Goal: Task Accomplishment & Management: Complete application form

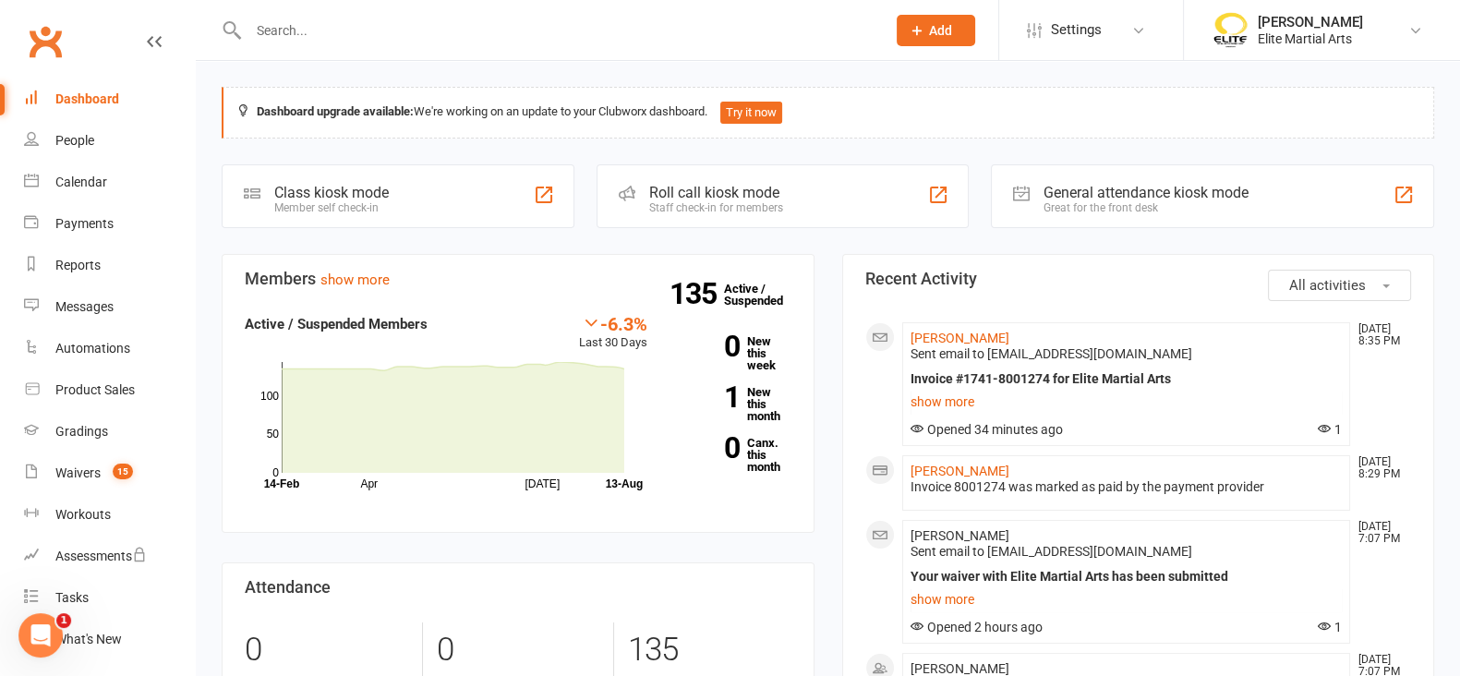
click at [291, 31] on input "text" at bounding box center [558, 31] width 630 height 26
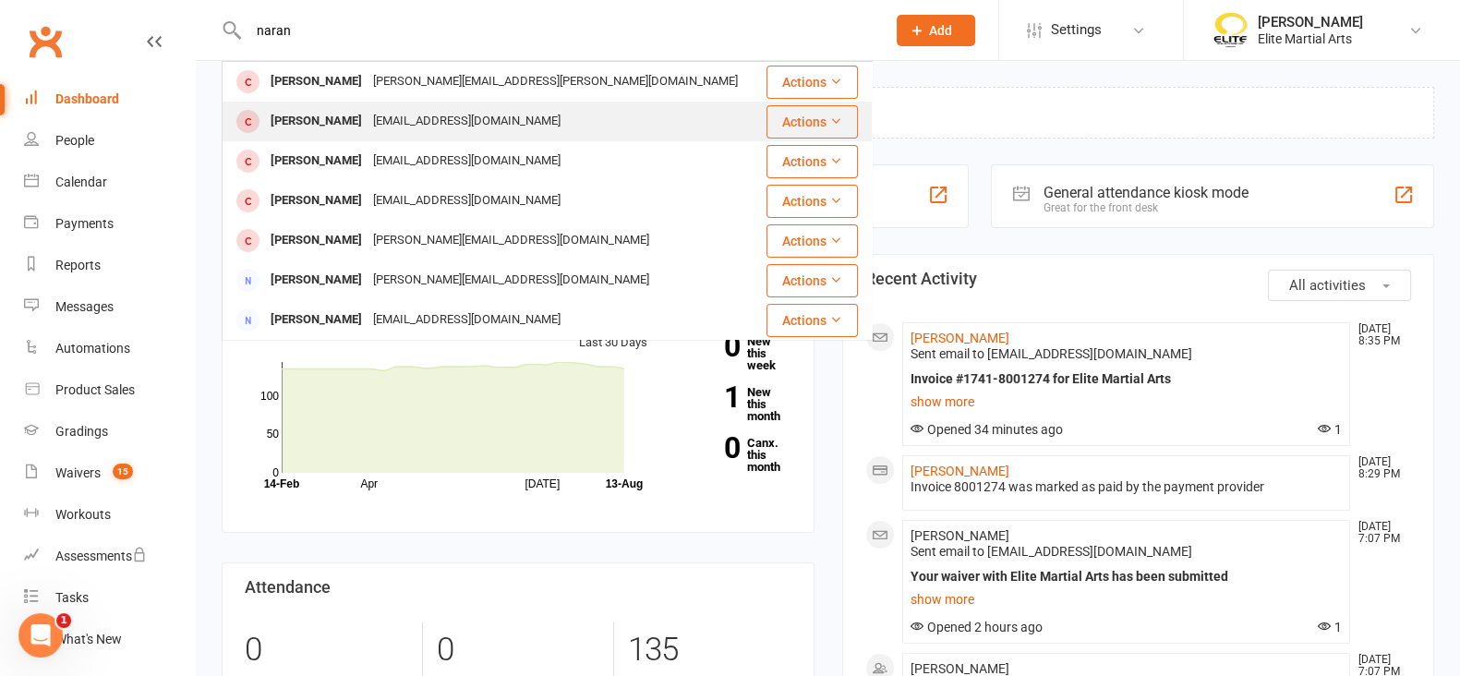
type input "naran"
click at [340, 126] on div "[PERSON_NAME]" at bounding box center [316, 121] width 102 height 27
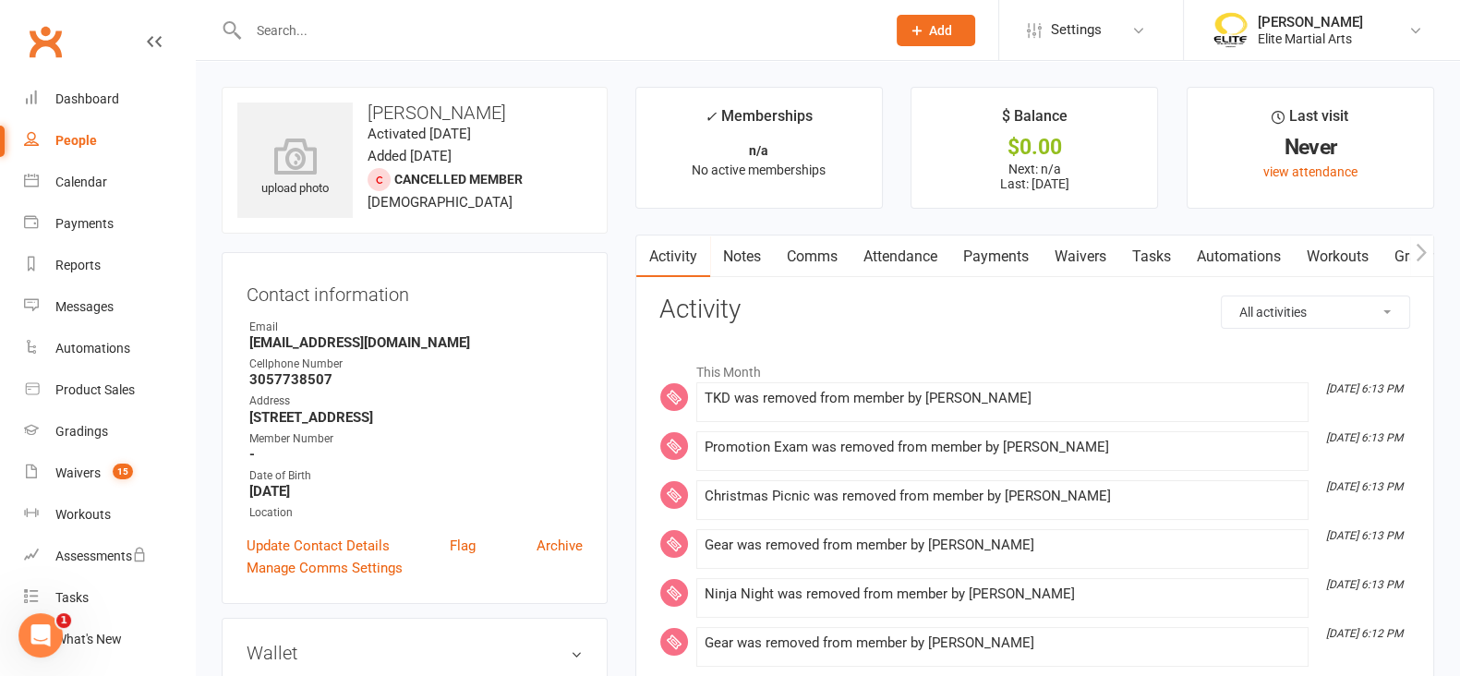
click at [979, 253] on link "Payments" at bounding box center [995, 256] width 91 height 42
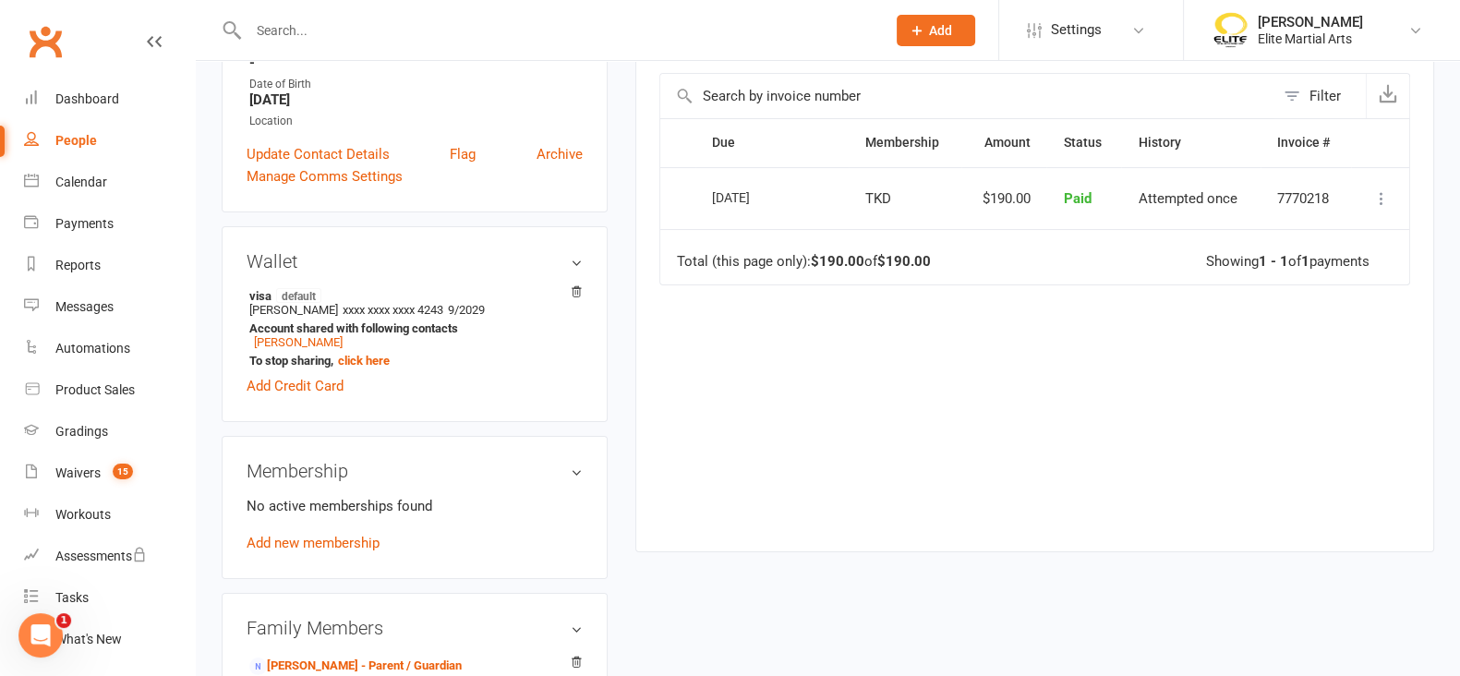
scroll to position [415, 0]
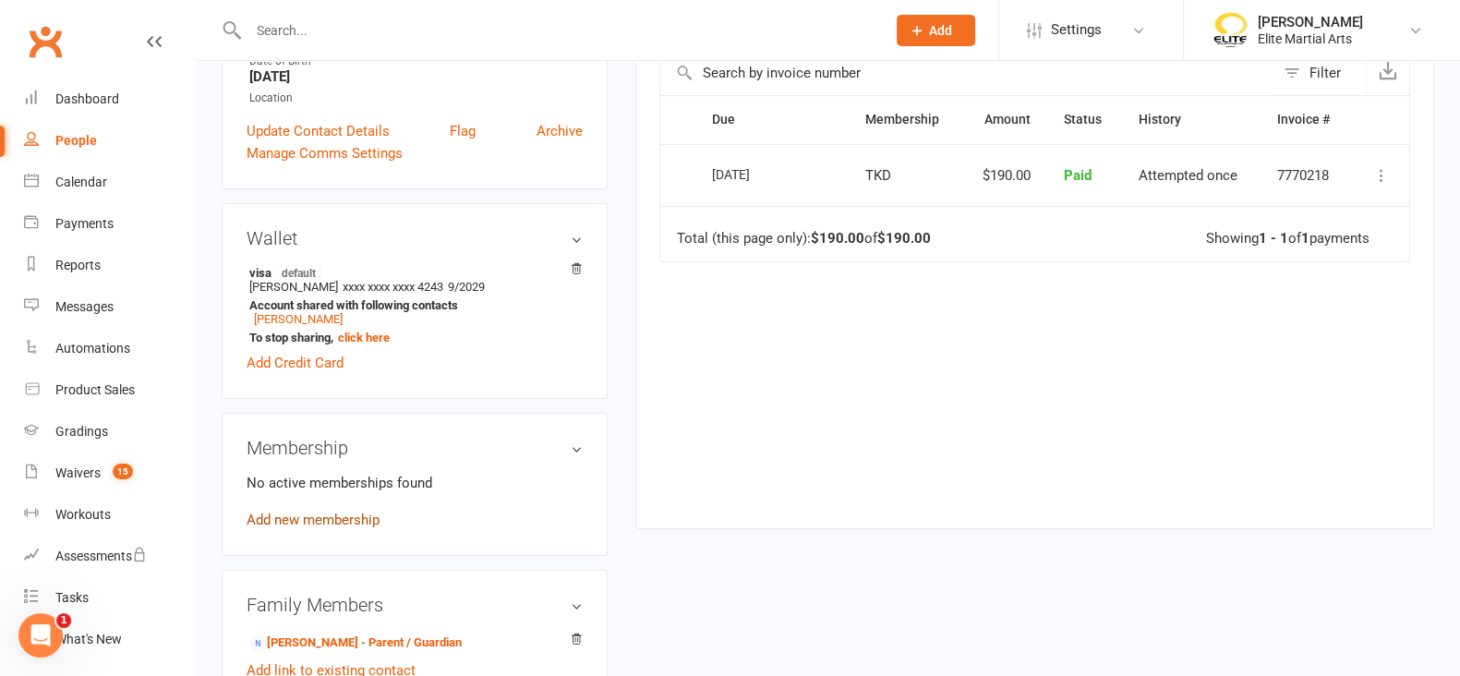
click at [299, 527] on link "Add new membership" at bounding box center [313, 519] width 133 height 17
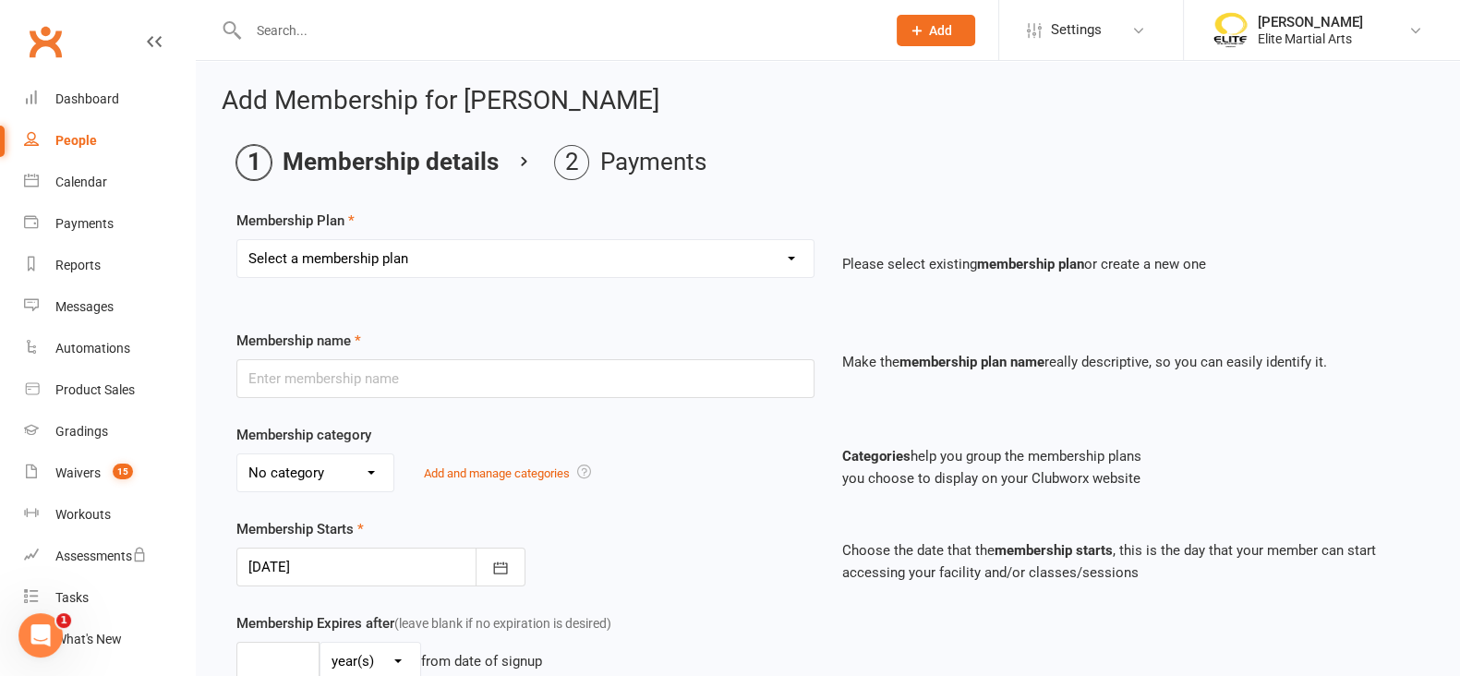
click at [331, 259] on select "Select a membership plan Create new Membership Plan TKD Kickboxing Jiujitisu TK…" at bounding box center [525, 258] width 576 height 37
select select "1"
click at [237, 240] on select "Select a membership plan Create new Membership Plan TKD Kickboxing Jiujitisu TK…" at bounding box center [525, 258] width 576 height 37
type input "TKD"
select select "4"
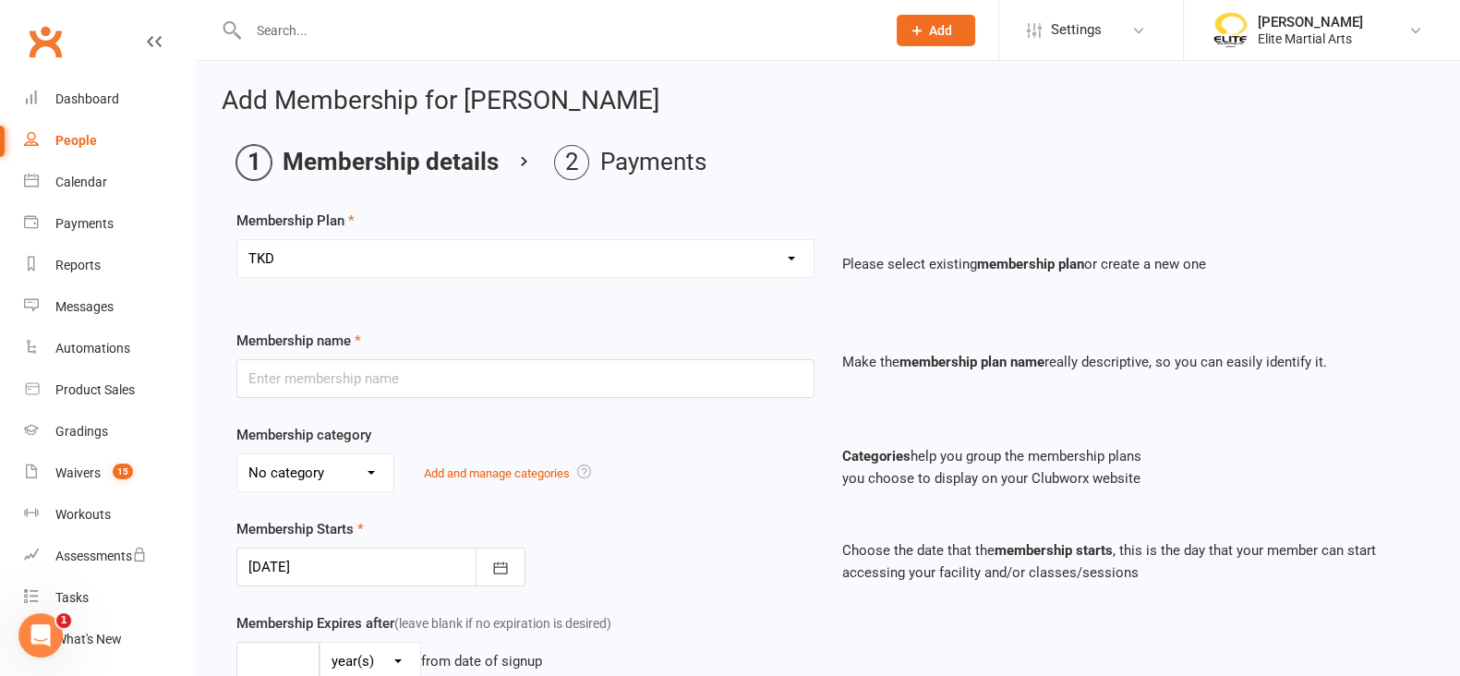
type input "0"
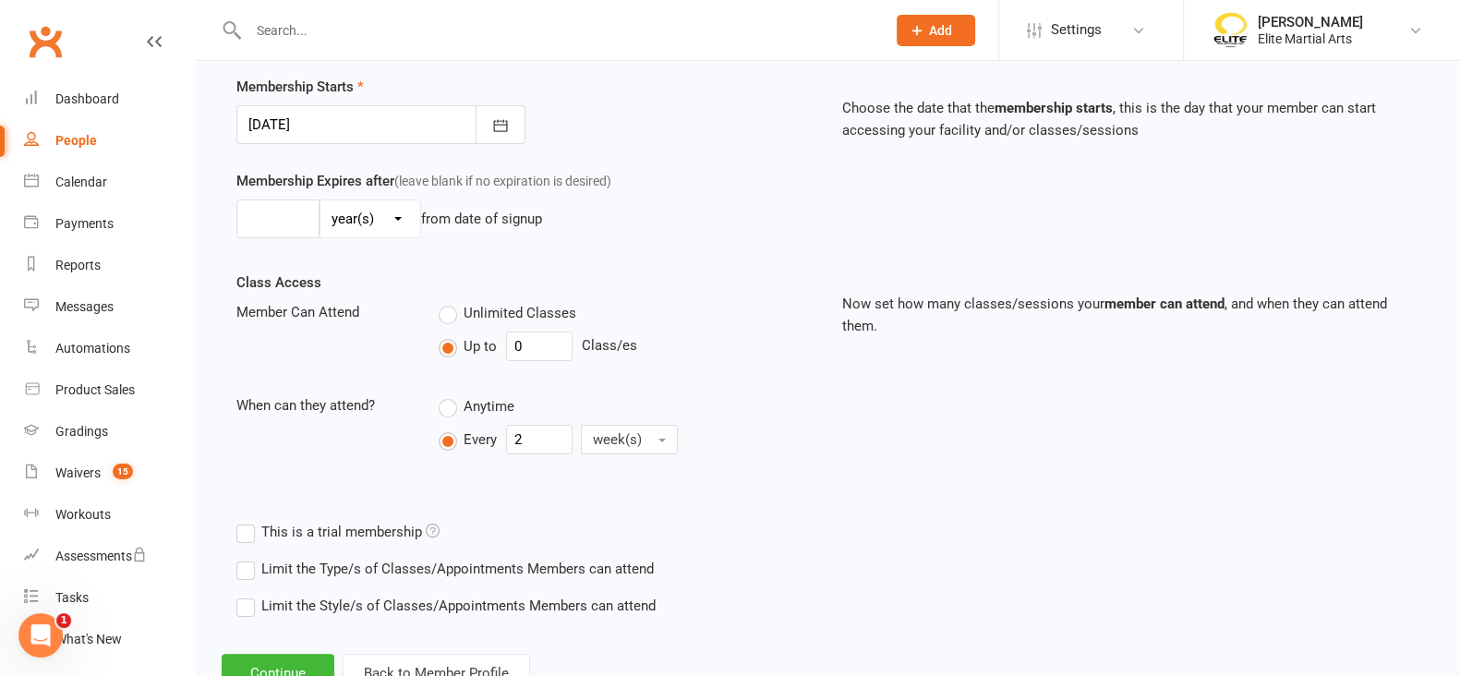
scroll to position [508, 0]
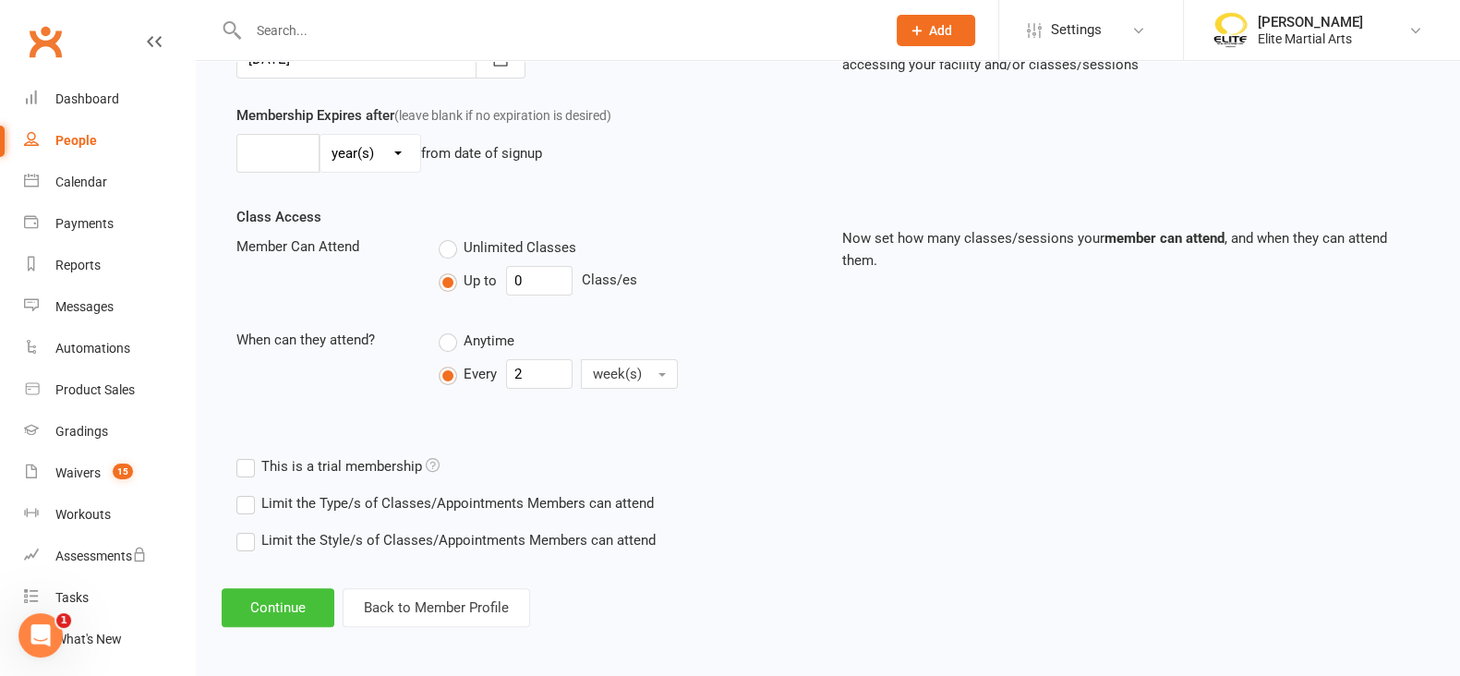
click at [277, 607] on button "Continue" at bounding box center [278, 607] width 113 height 39
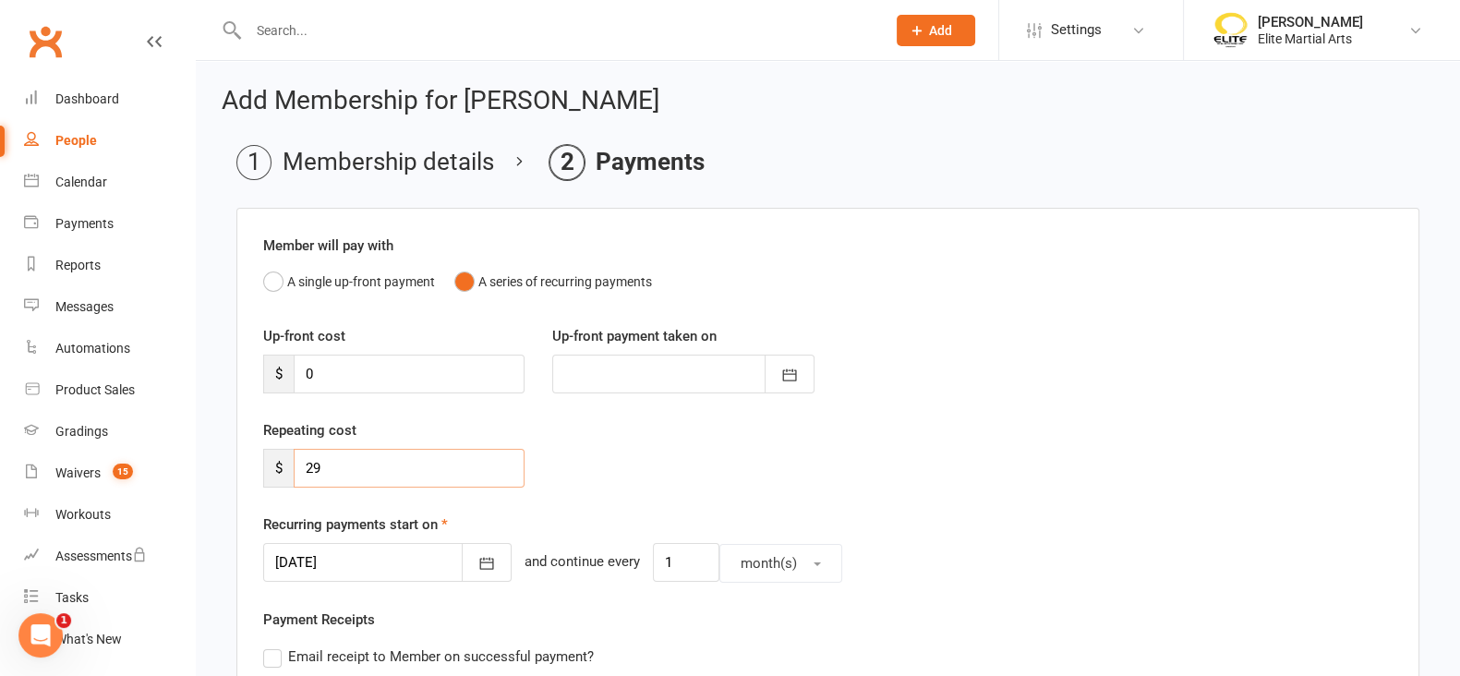
click at [328, 463] on input "29" at bounding box center [409, 468] width 231 height 39
type input "190"
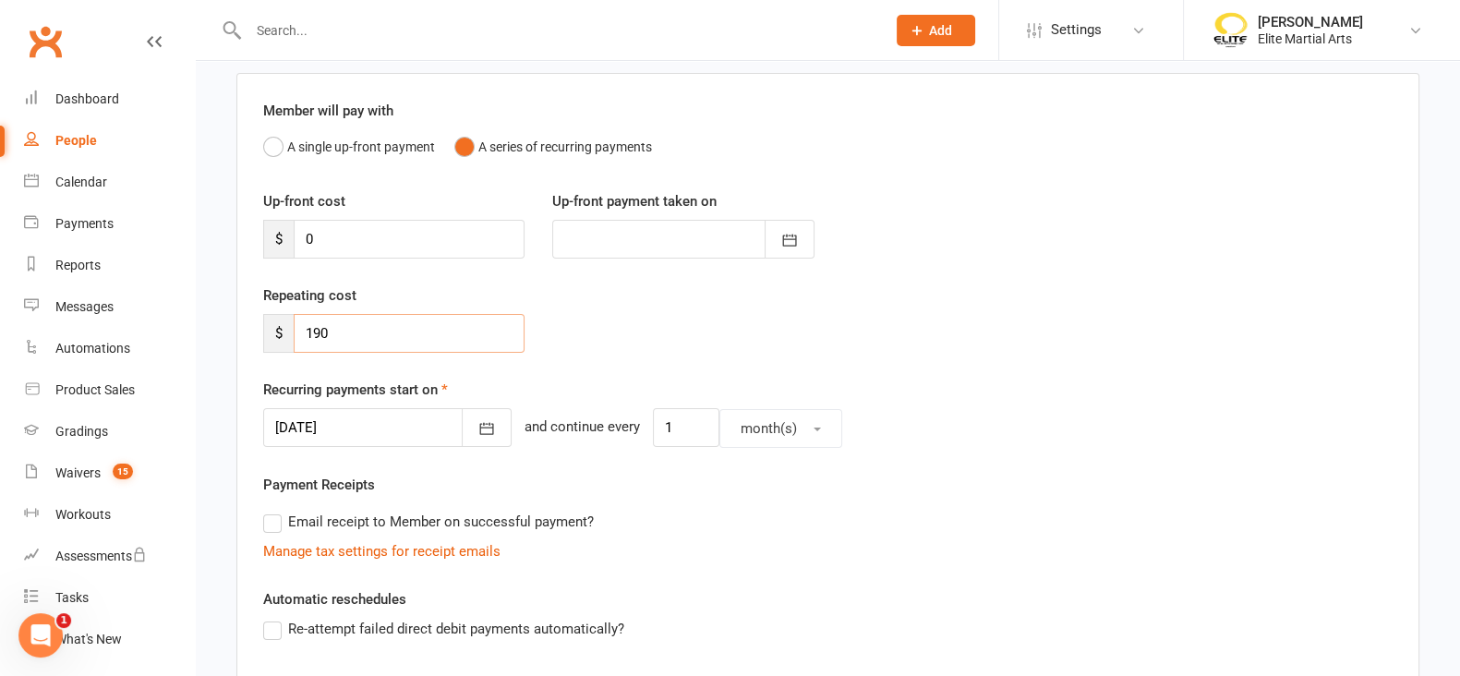
scroll to position [136, 0]
click at [477, 418] on icon "button" at bounding box center [486, 427] width 18 height 18
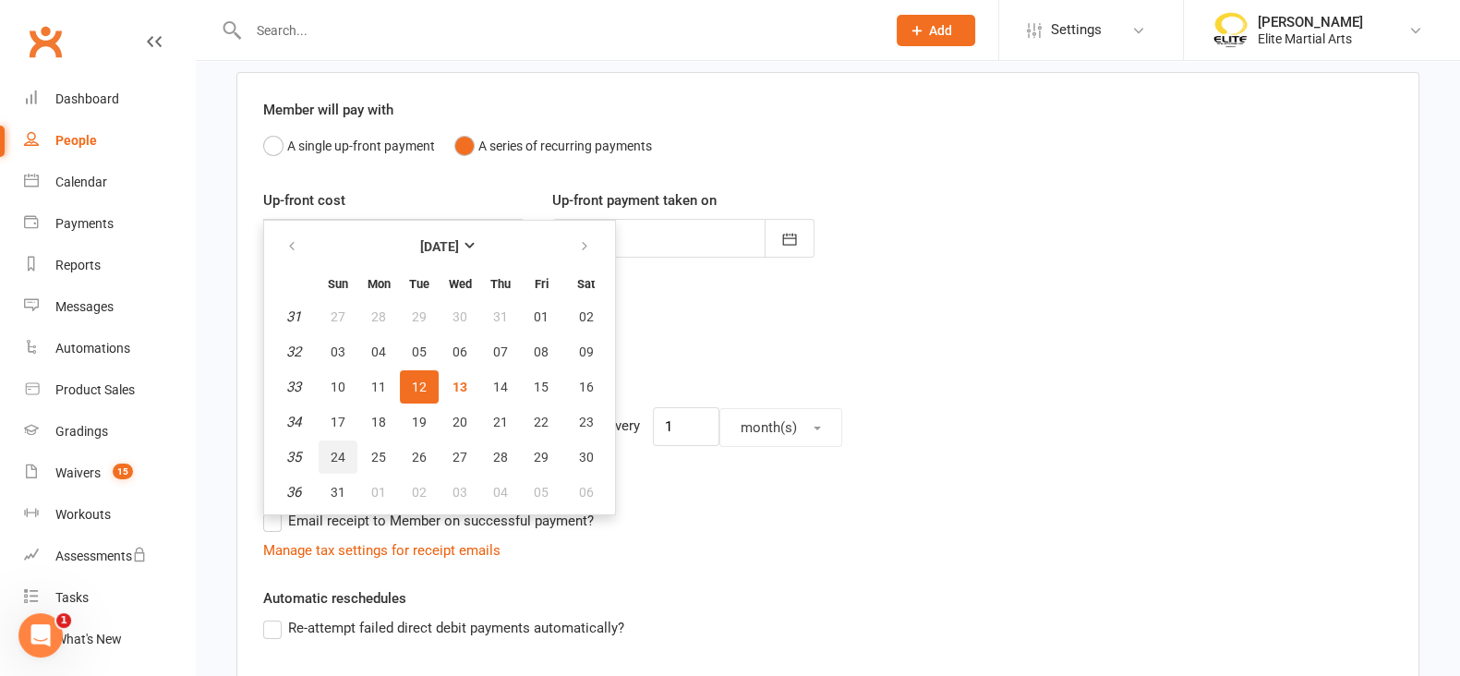
click at [332, 458] on span "24" at bounding box center [338, 457] width 15 height 15
type input "[DATE]"
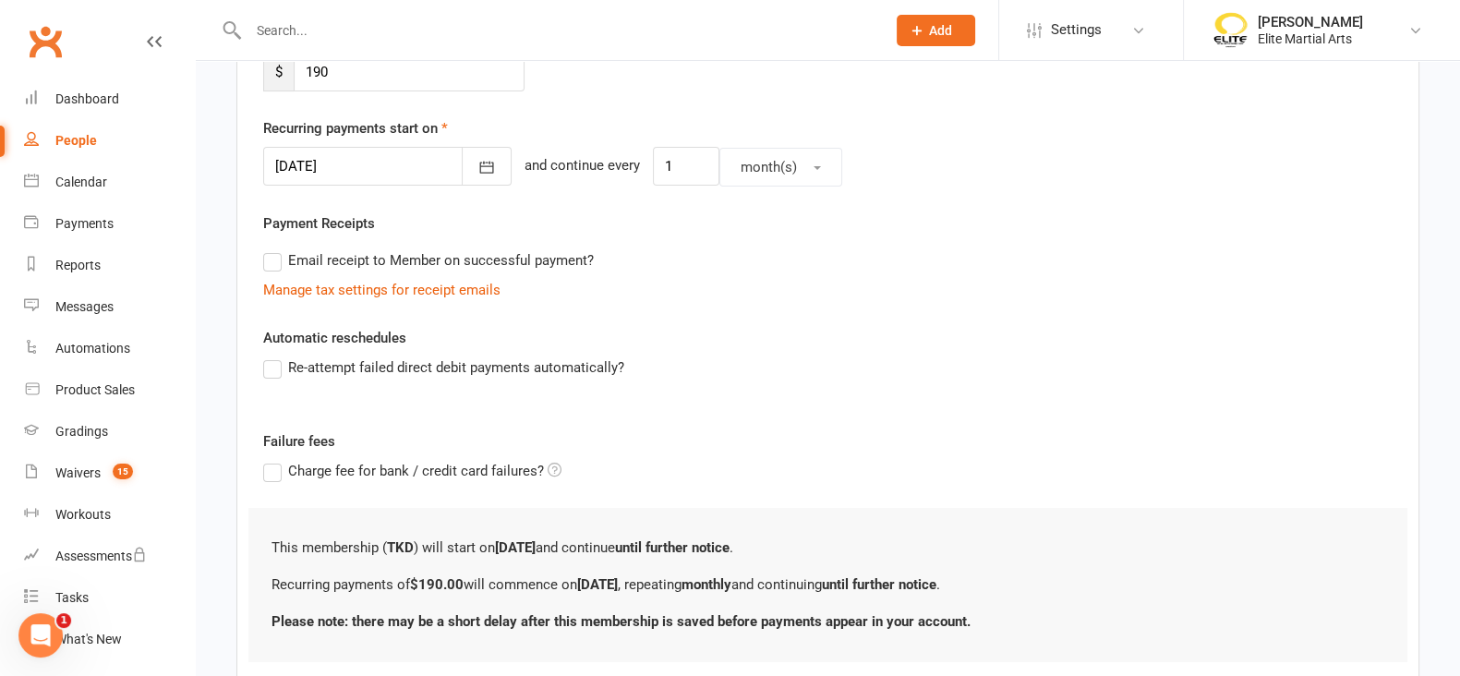
scroll to position [517, 0]
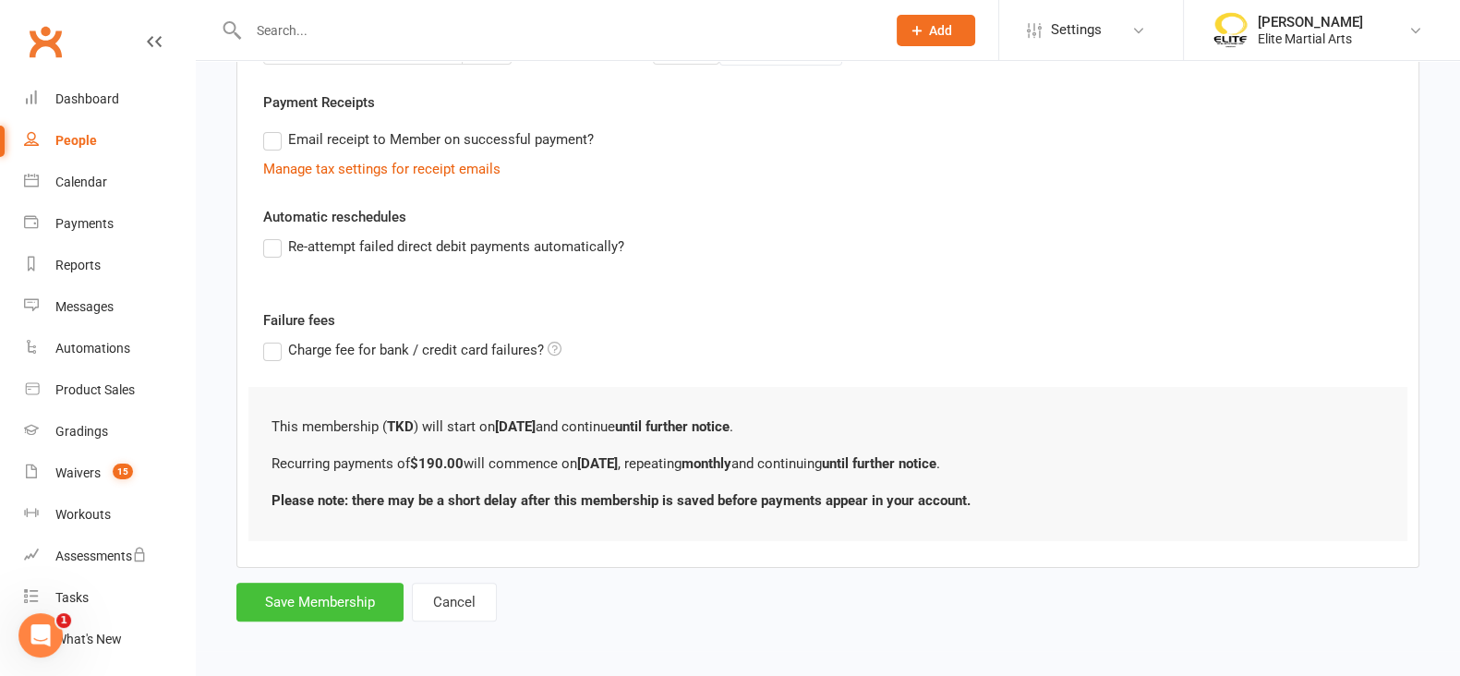
click at [319, 597] on button "Save Membership" at bounding box center [319, 602] width 167 height 39
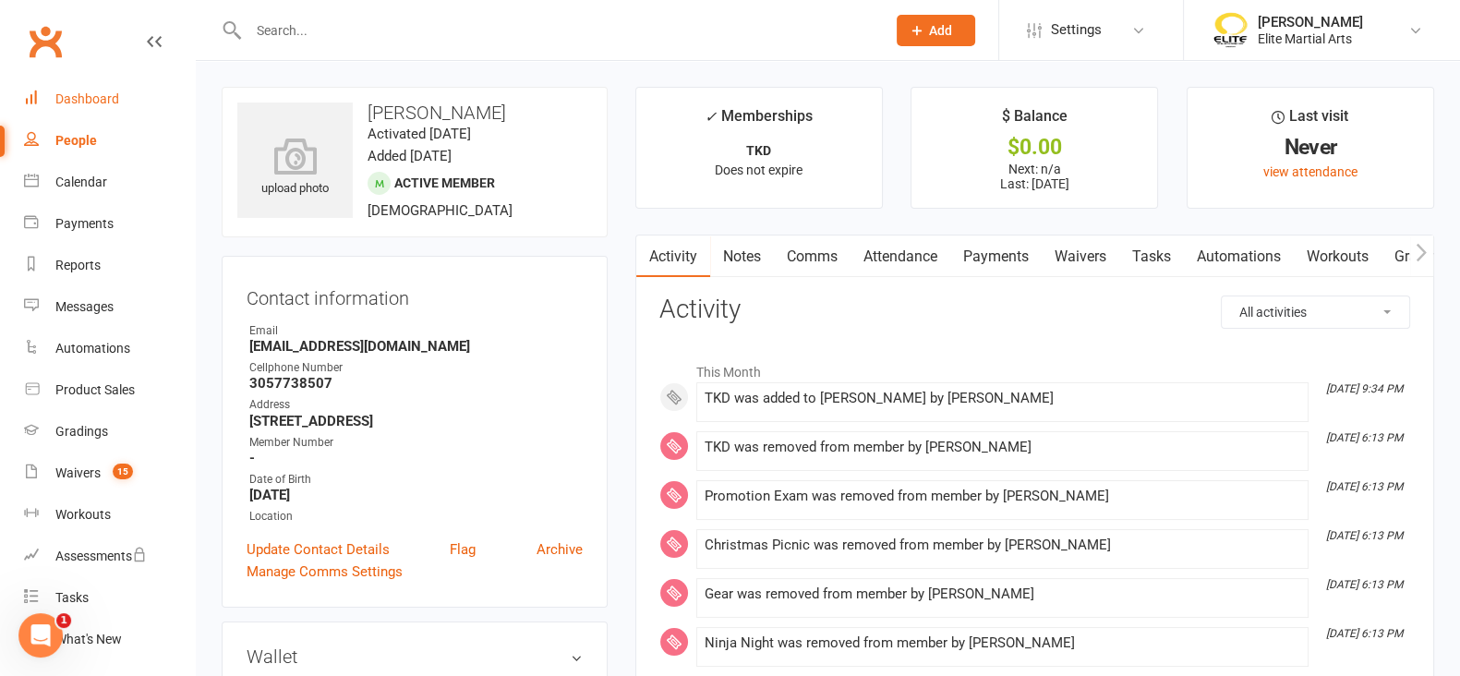
click at [88, 102] on div "Dashboard" at bounding box center [87, 98] width 64 height 15
